Goal: Use online tool/utility

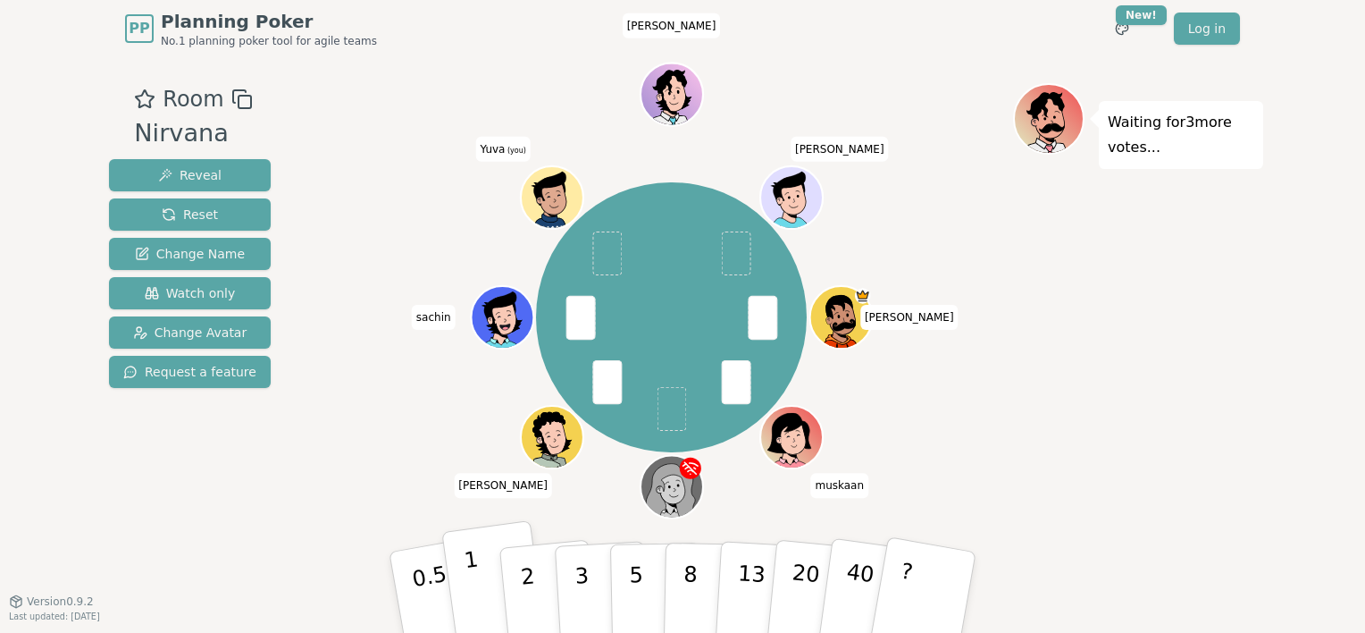
click at [483, 570] on button "1" at bounding box center [494, 592] width 106 height 145
click at [1078, 500] on div "Waiting for [PERSON_NAME] 's vote..." at bounding box center [1138, 328] width 250 height 491
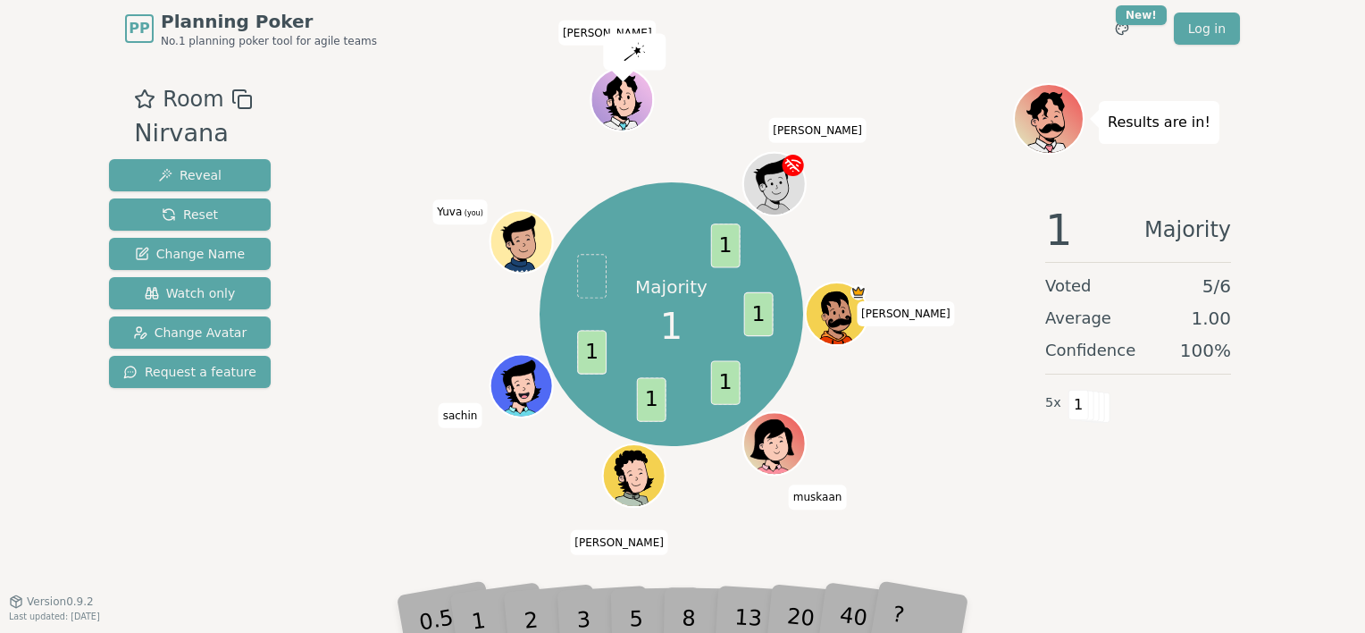
click at [483, 588] on div "1" at bounding box center [496, 591] width 62 height 69
click at [486, 615] on div "1" at bounding box center [496, 591] width 62 height 69
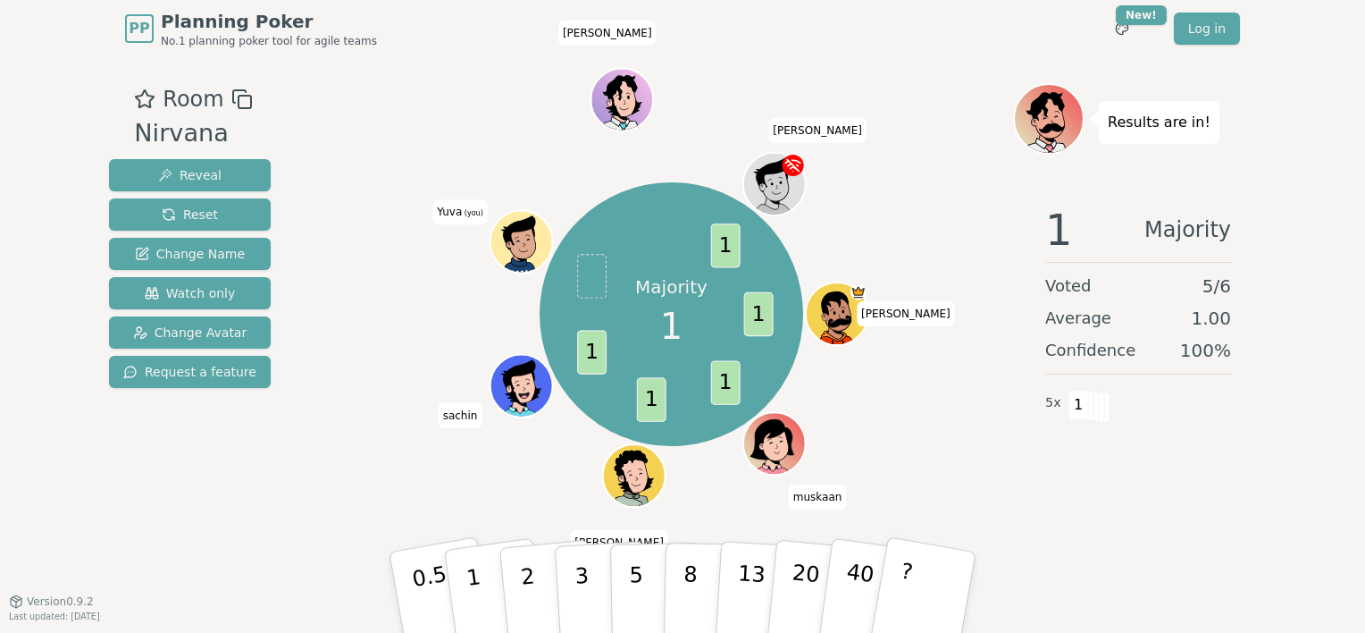
click at [486, 615] on button "1" at bounding box center [497, 610] width 106 height 145
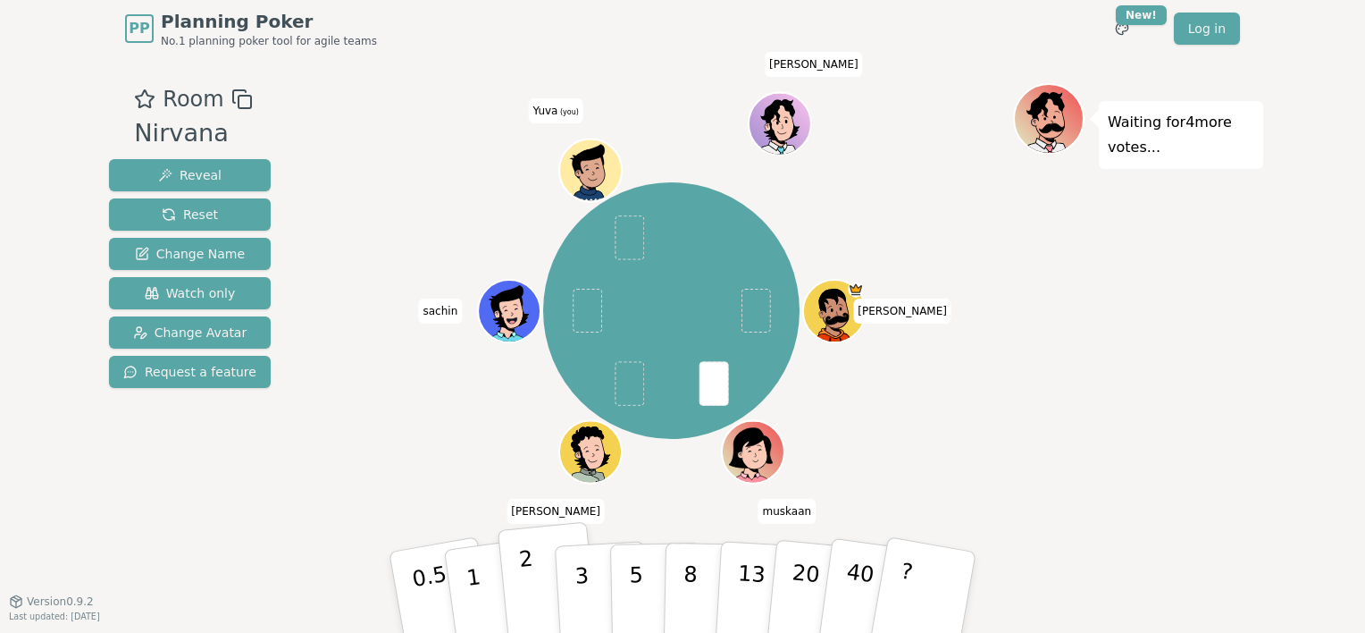
click at [532, 577] on button "2" at bounding box center [549, 593] width 102 height 142
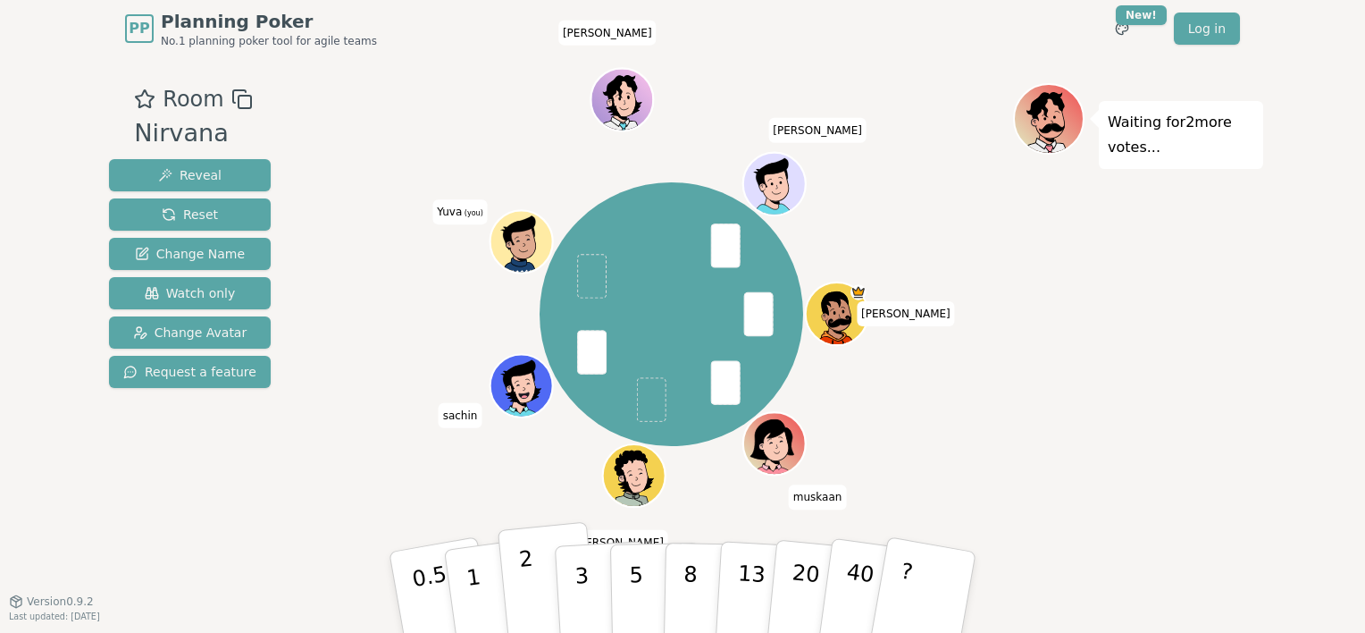
click at [522, 585] on p "2" at bounding box center [529, 594] width 23 height 97
click at [574, 590] on button "3" at bounding box center [602, 592] width 97 height 139
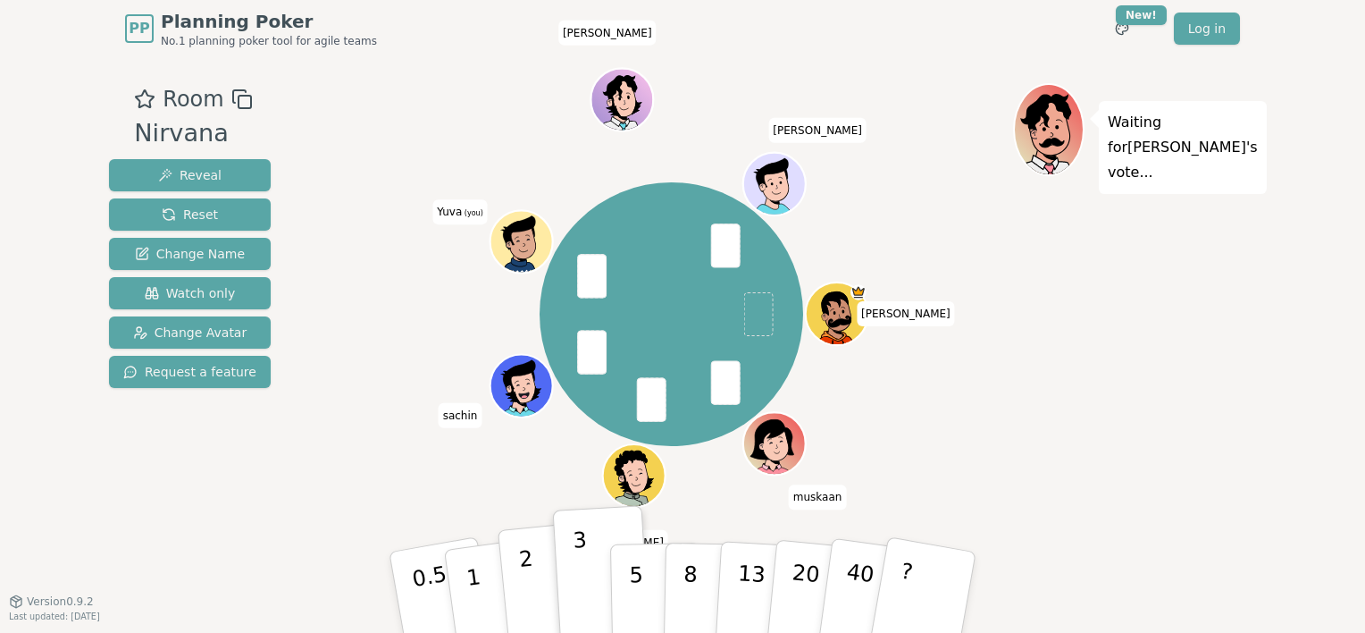
click at [540, 607] on button "2" at bounding box center [549, 593] width 102 height 142
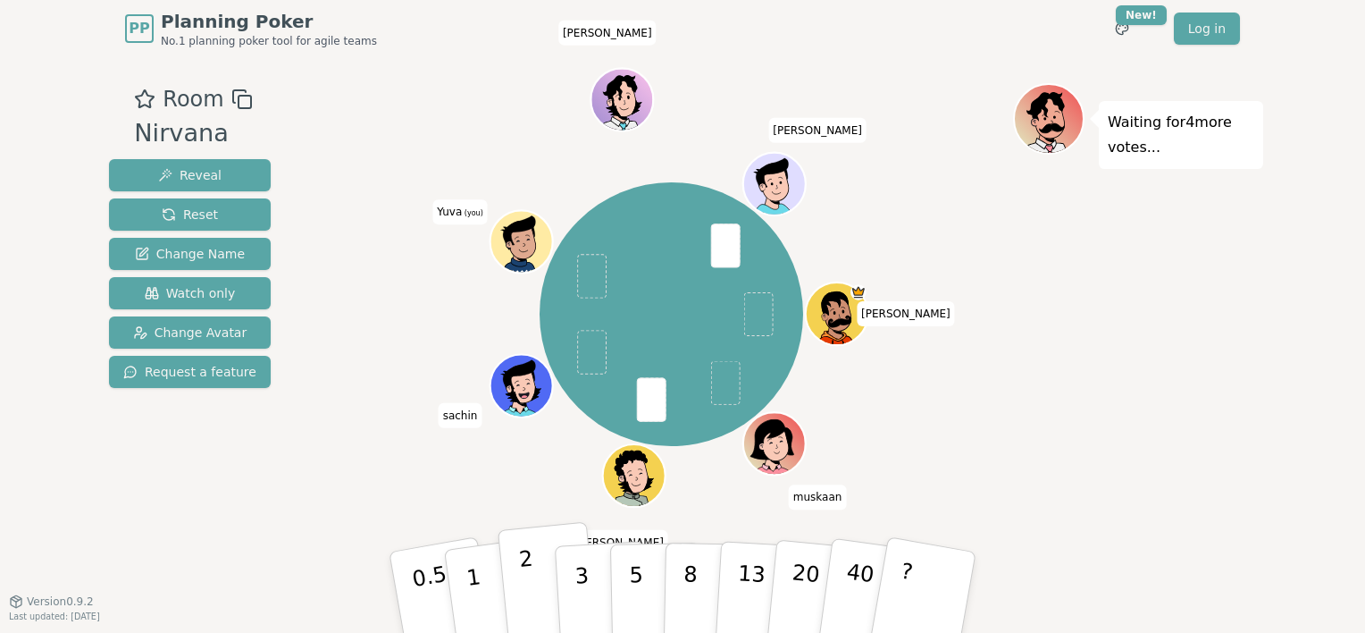
click at [528, 550] on p "2" at bounding box center [529, 594] width 23 height 97
